Goal: Information Seeking & Learning: Learn about a topic

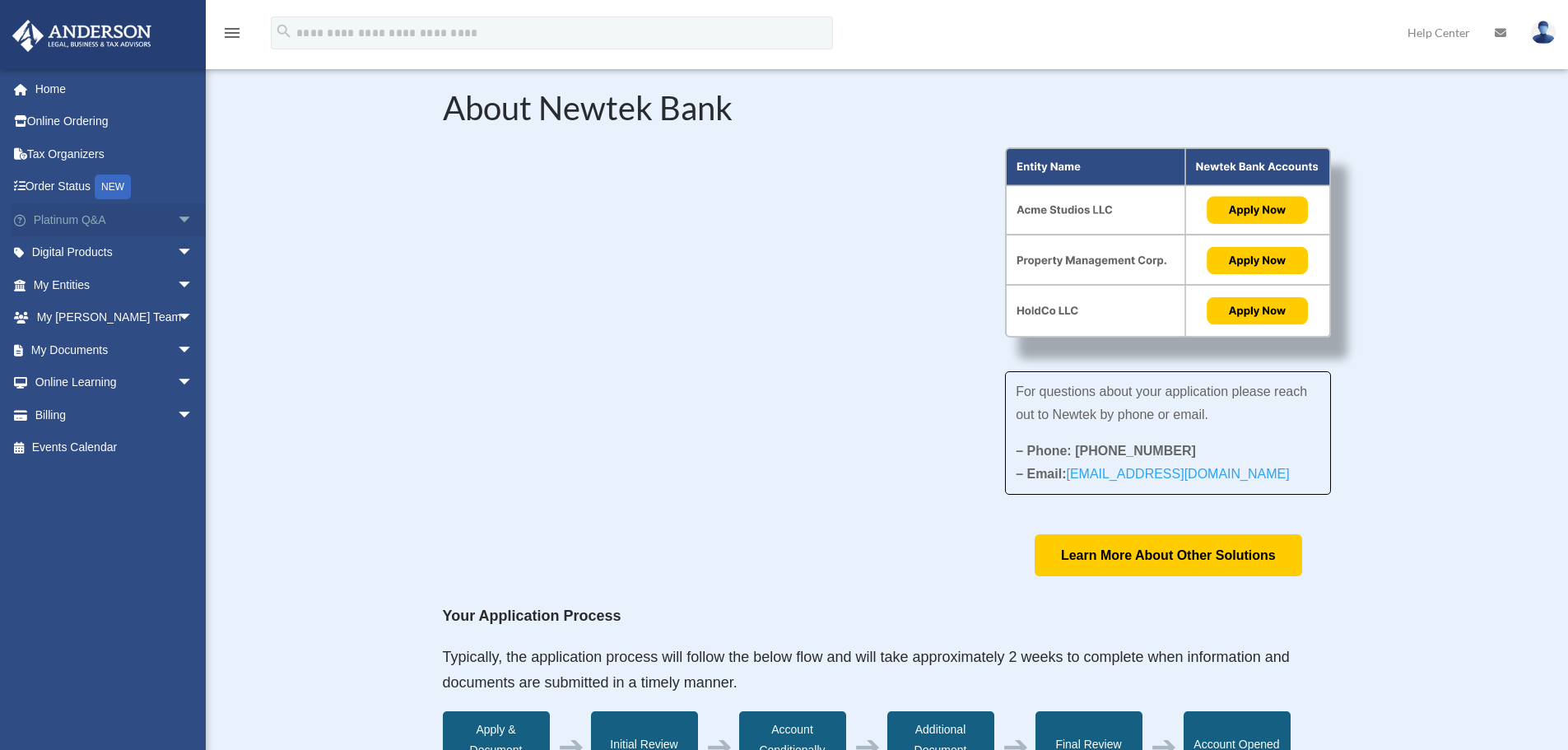
click at [177, 221] on span "arrow_drop_down" at bounding box center [193, 221] width 33 height 34
click at [177, 226] on span "arrow_drop_down" at bounding box center [193, 221] width 33 height 34
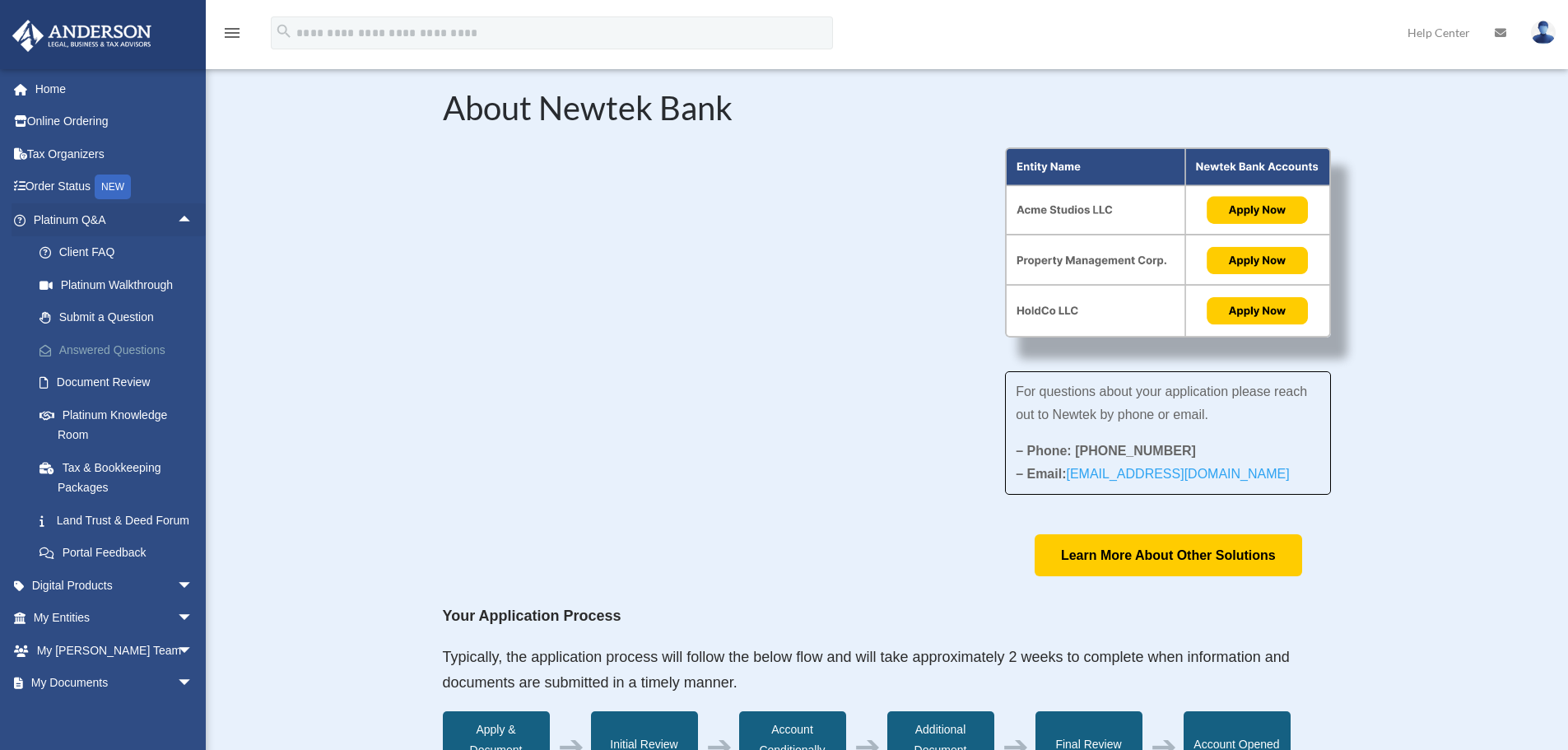
click at [121, 343] on link "Answered Questions" at bounding box center [120, 350] width 195 height 33
